Goal: Transaction & Acquisition: Purchase product/service

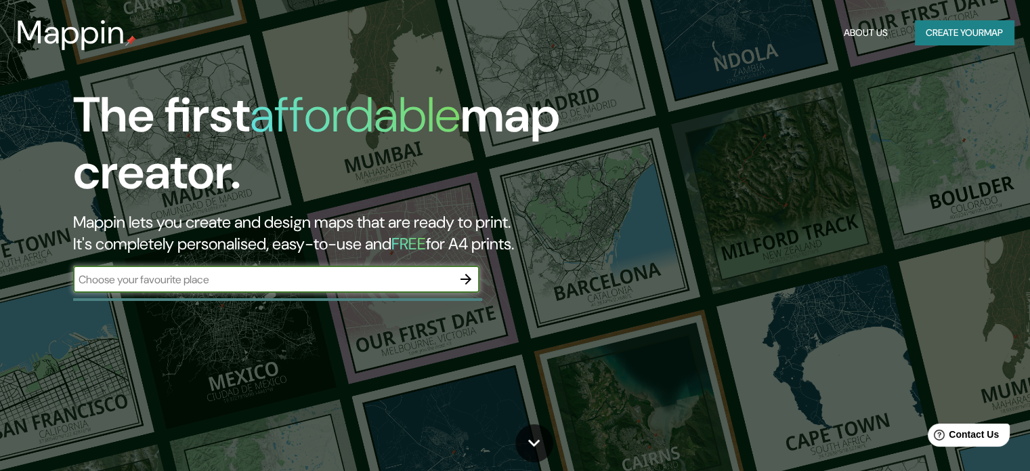
click at [309, 278] on input "text" at bounding box center [262, 280] width 379 height 16
type input "[GEOGRAPHIC_DATA], [GEOGRAPHIC_DATA]"
click at [459, 278] on icon "button" at bounding box center [466, 279] width 16 height 16
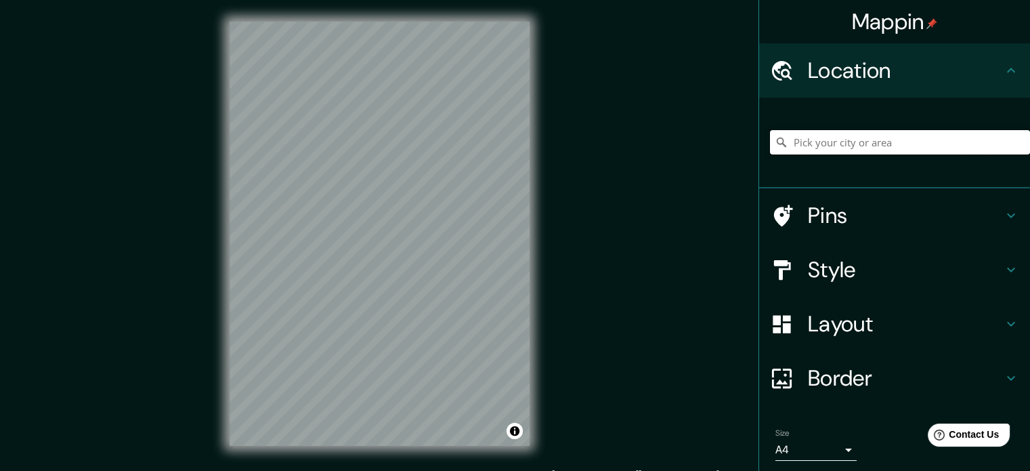
click at [857, 142] on input "Pick your city or area" at bounding box center [900, 142] width 260 height 24
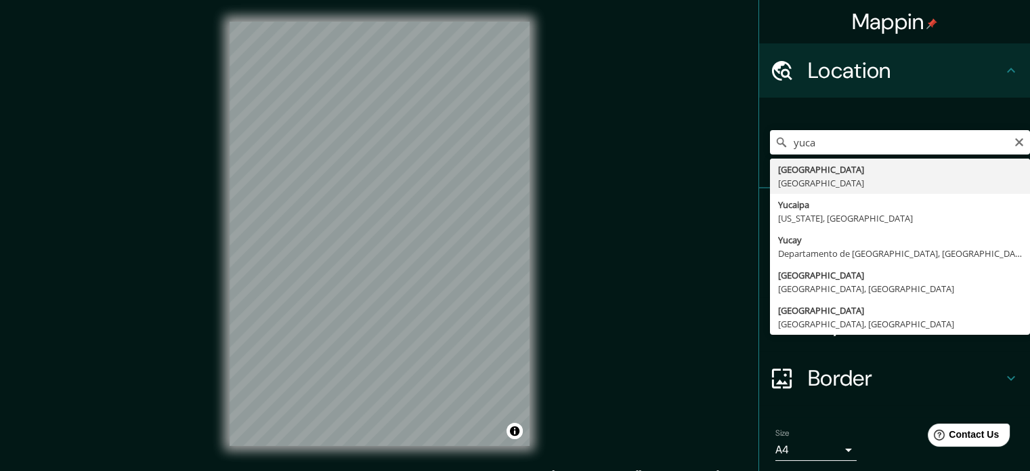
type input "[GEOGRAPHIC_DATA], [GEOGRAPHIC_DATA]"
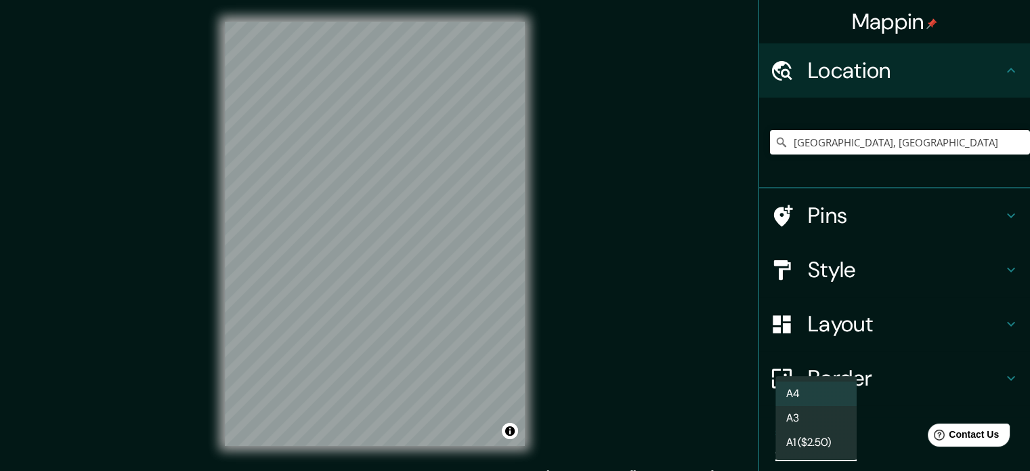
click at [830, 444] on body "Mappin Location [GEOGRAPHIC_DATA], [GEOGRAPHIC_DATA] Pins Style Layout Border C…" at bounding box center [515, 235] width 1030 height 471
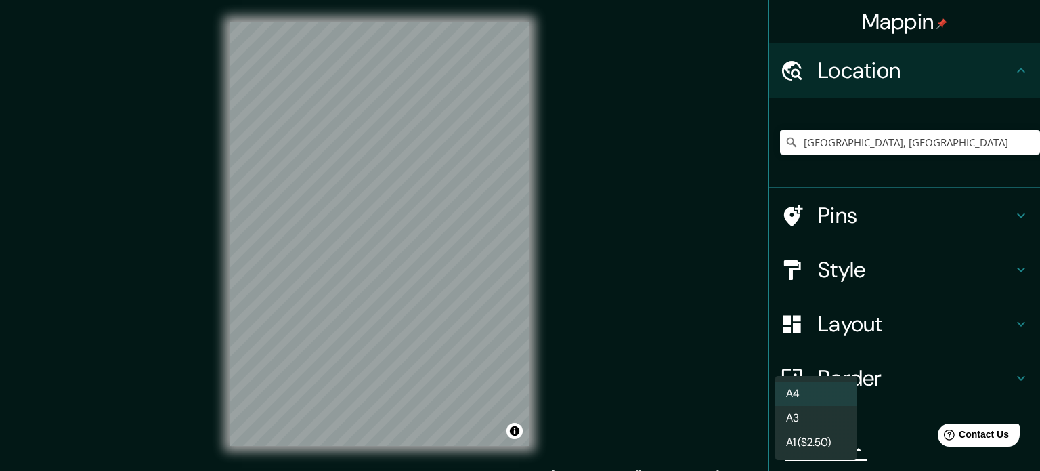
click at [830, 412] on li "A3" at bounding box center [815, 418] width 81 height 24
click at [838, 443] on body "Mappin Location [GEOGRAPHIC_DATA], [GEOGRAPHIC_DATA] Pins Style Layout Border C…" at bounding box center [520, 235] width 1040 height 471
click at [830, 394] on li "A4" at bounding box center [815, 393] width 81 height 24
type input "single"
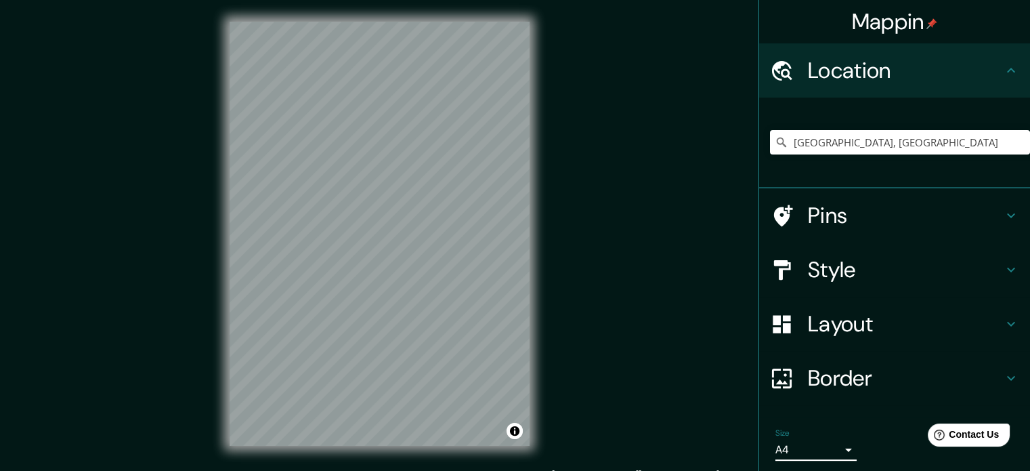
click at [843, 267] on h4 "Style" at bounding box center [905, 269] width 195 height 27
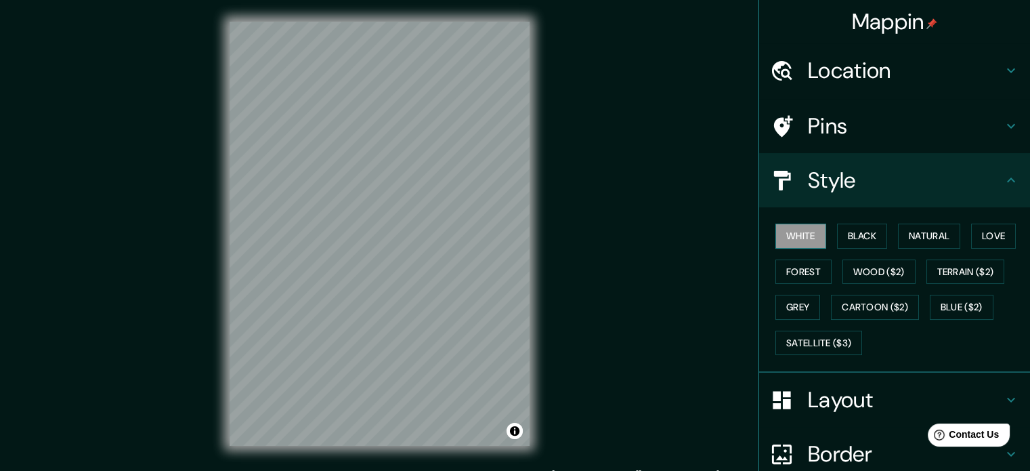
click at [803, 232] on button "White" at bounding box center [800, 235] width 51 height 25
click at [926, 184] on h4 "Style" at bounding box center [905, 180] width 195 height 27
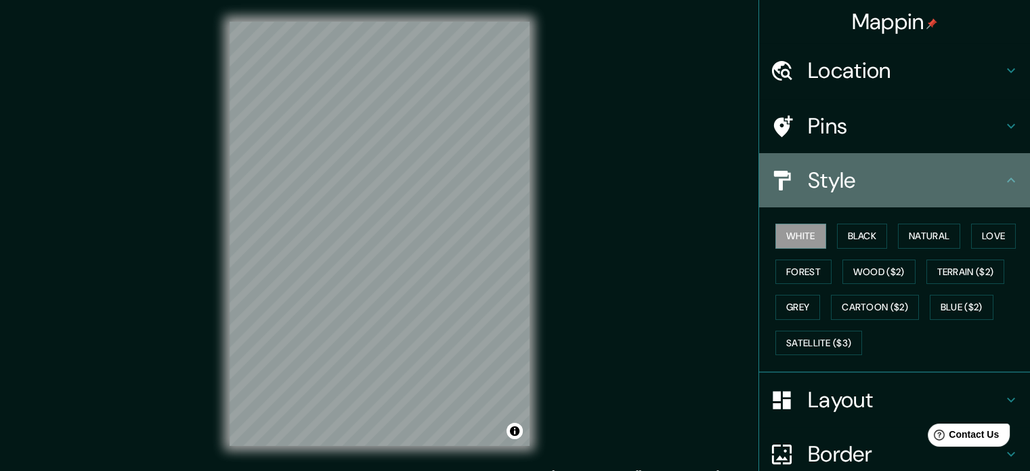
click at [1003, 175] on icon at bounding box center [1011, 180] width 16 height 16
click at [1006, 178] on icon at bounding box center [1011, 180] width 16 height 16
click at [1003, 180] on icon at bounding box center [1011, 180] width 16 height 16
click at [808, 190] on h4 "Style" at bounding box center [905, 180] width 195 height 27
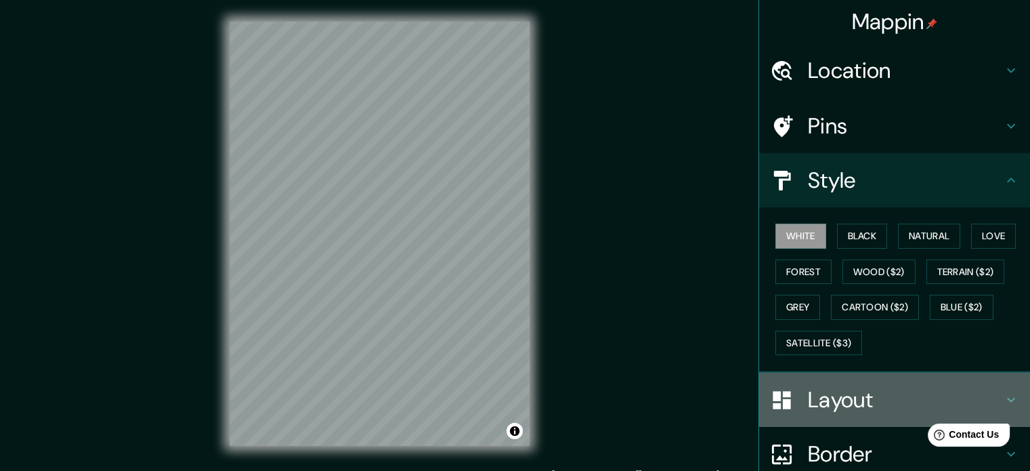
click at [821, 392] on h4 "Layout" at bounding box center [905, 399] width 195 height 27
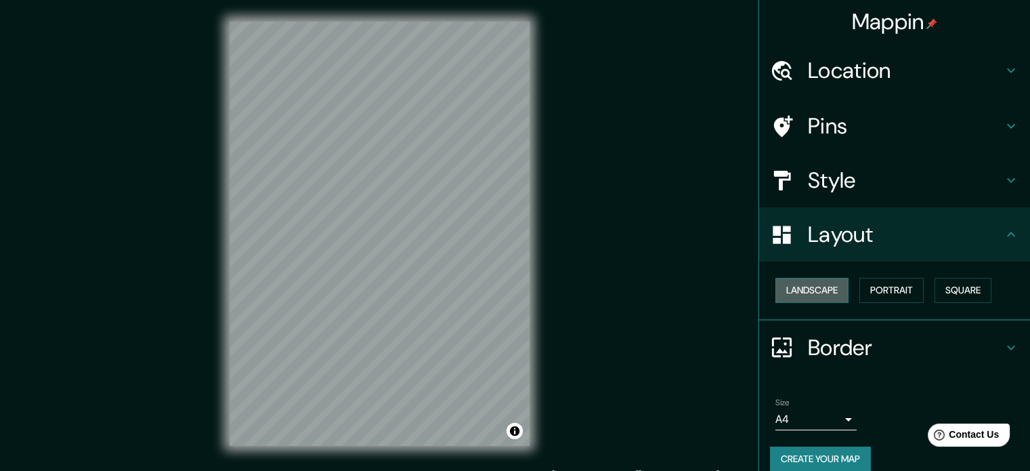
click at [834, 297] on button "Landscape" at bounding box center [811, 290] width 73 height 25
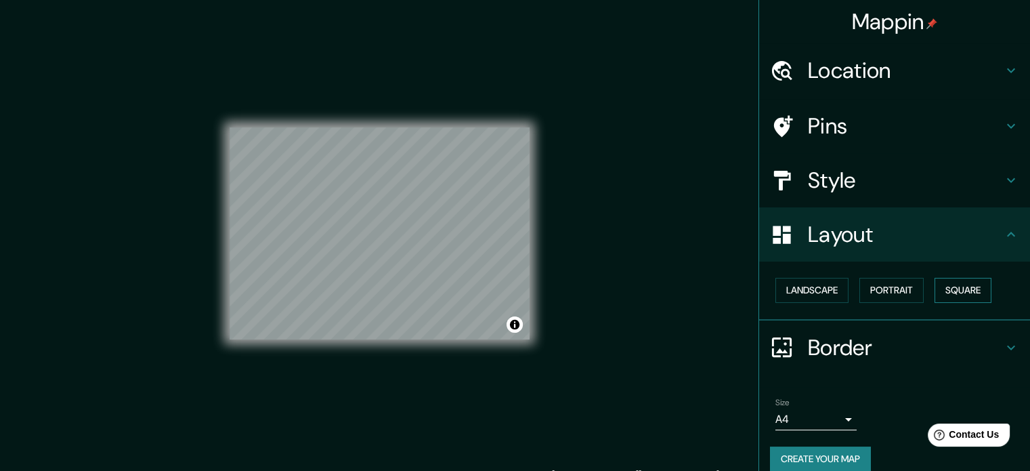
click at [951, 283] on button "Square" at bounding box center [963, 290] width 57 height 25
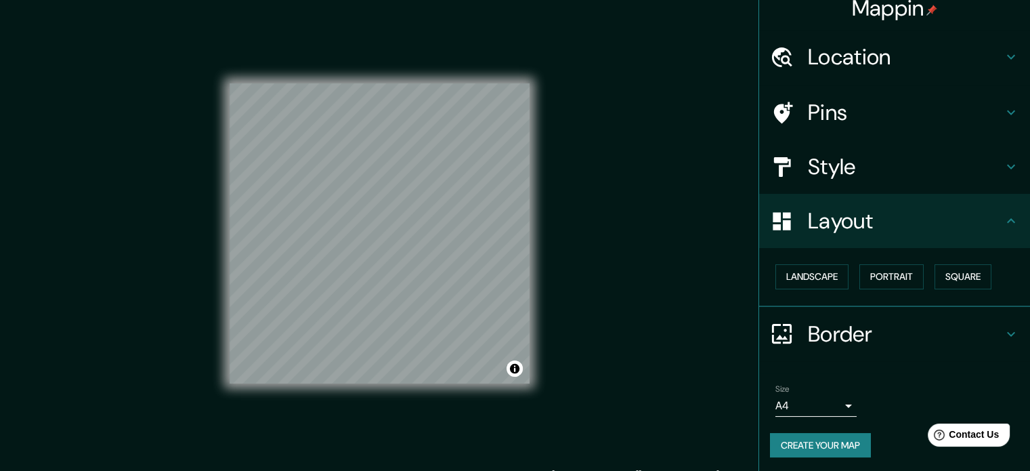
scroll to position [15, 0]
click at [824, 442] on button "Create your map" at bounding box center [820, 443] width 101 height 25
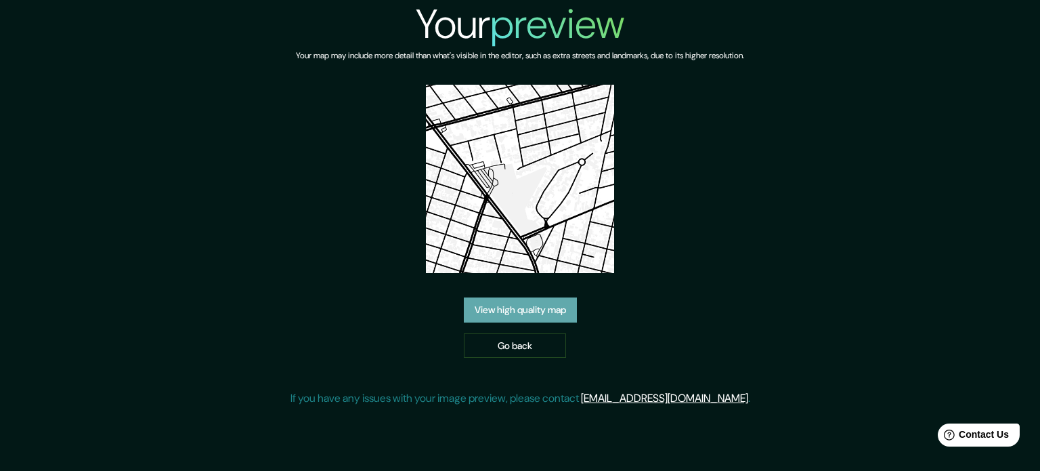
click at [510, 313] on link "View high quality map" at bounding box center [520, 309] width 113 height 25
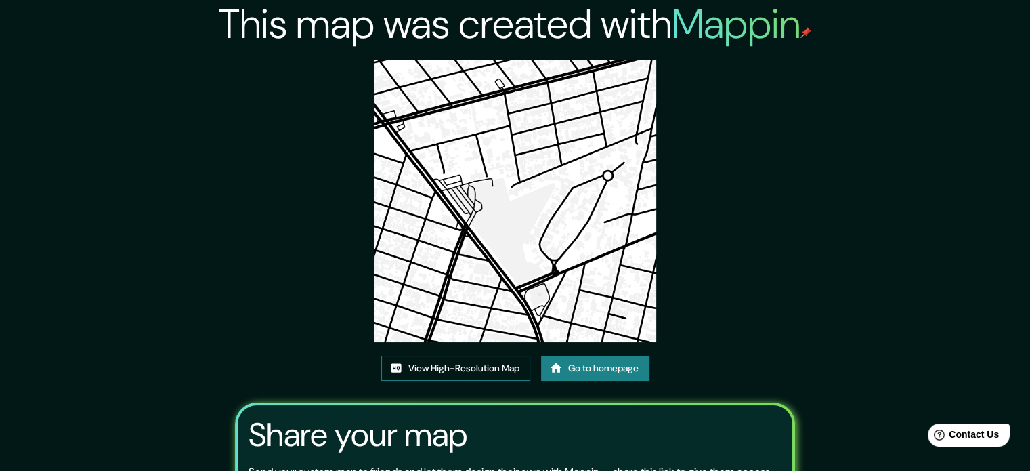
click at [475, 364] on link "View High-Resolution Map" at bounding box center [455, 368] width 149 height 25
